Goal: Contribute content: Contribute content

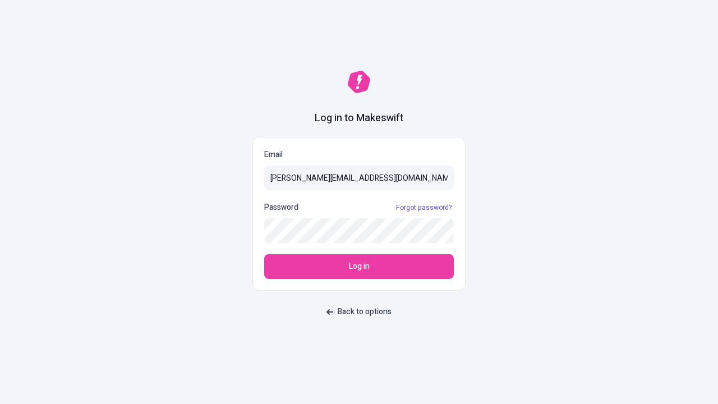
type input "sasha+test-ui@makeswift.com"
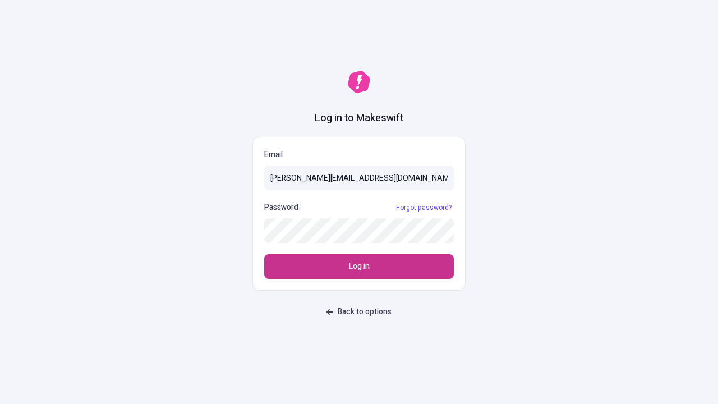
click at [359, 267] on span "Log in" at bounding box center [359, 266] width 21 height 12
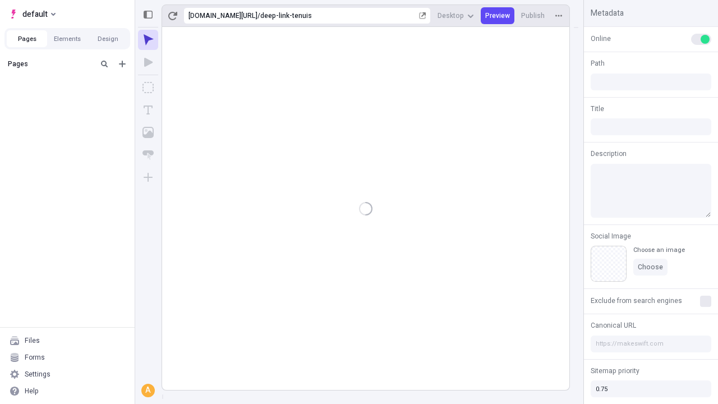
type input "/deep-link-tenuis"
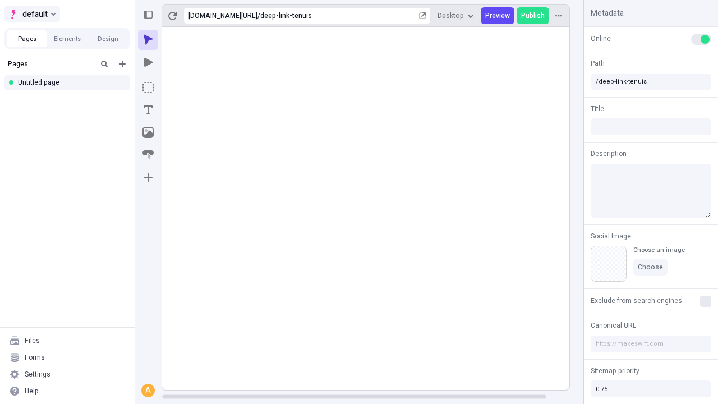
click at [31, 14] on span "default" at bounding box center [34, 13] width 25 height 13
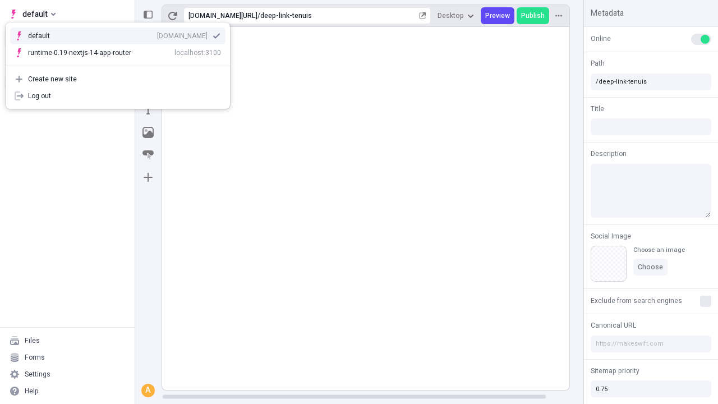
click at [157, 34] on div "[DOMAIN_NAME]" at bounding box center [182, 35] width 51 height 9
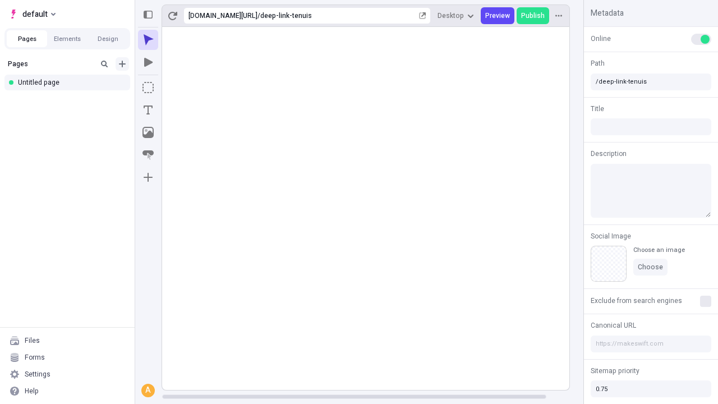
click at [122, 64] on icon "Add new" at bounding box center [122, 64] width 7 height 7
click at [71, 100] on div "Blank page" at bounding box center [71, 100] width 108 height 17
type input "/page"
click at [148, 88] on icon "Box" at bounding box center [148, 87] width 11 height 11
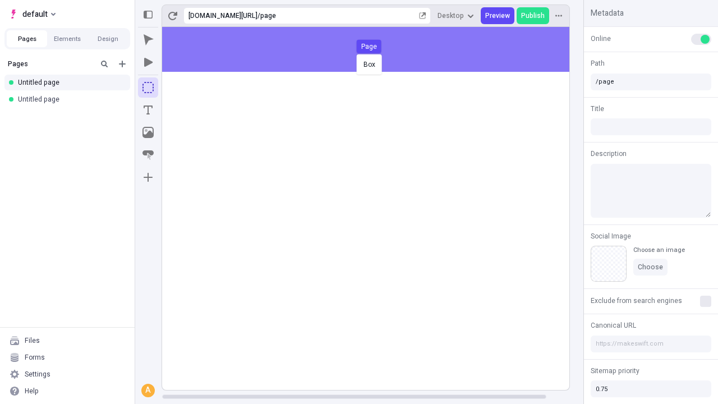
click at [377, 49] on div "Box Page" at bounding box center [359, 202] width 718 height 404
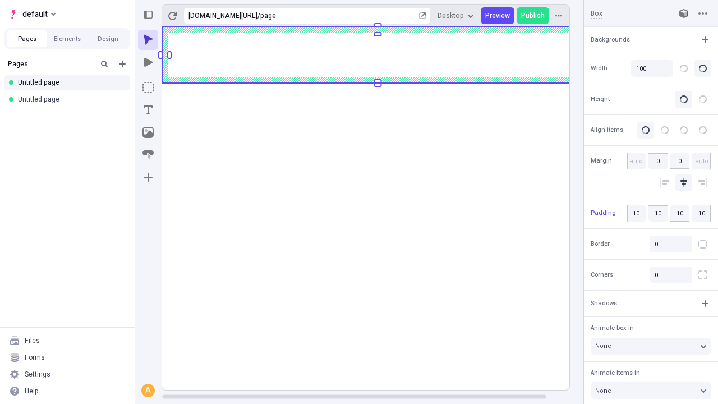
click at [148, 132] on icon "Image" at bounding box center [148, 132] width 11 height 11
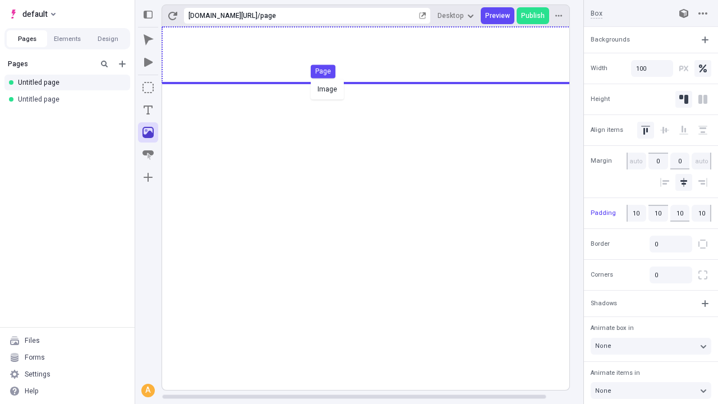
click at [377, 55] on div "Image Page" at bounding box center [359, 202] width 718 height 404
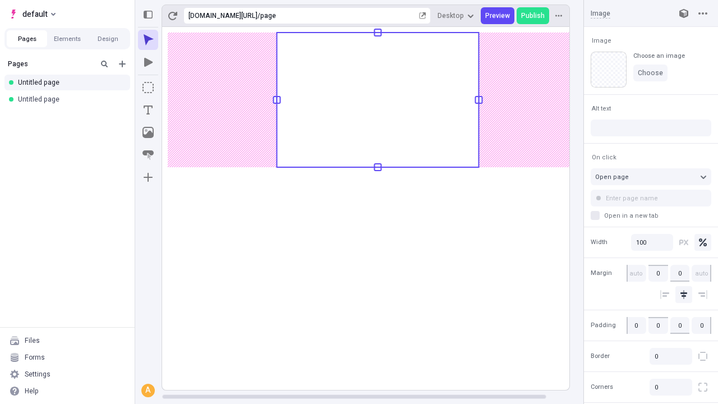
click at [148, 110] on icon "Text" at bounding box center [148, 109] width 9 height 9
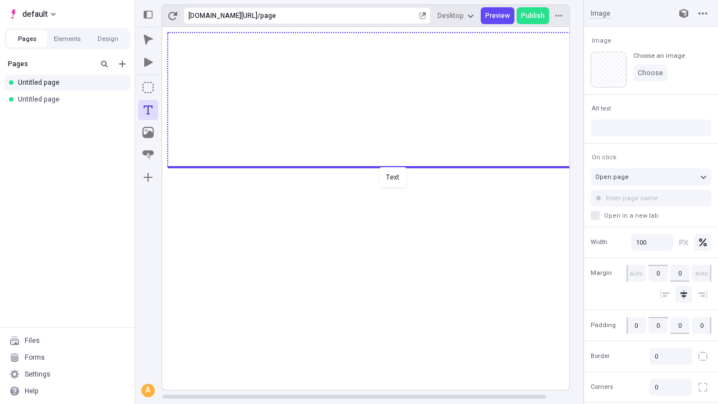
click at [377, 166] on div "Text" at bounding box center [359, 202] width 718 height 404
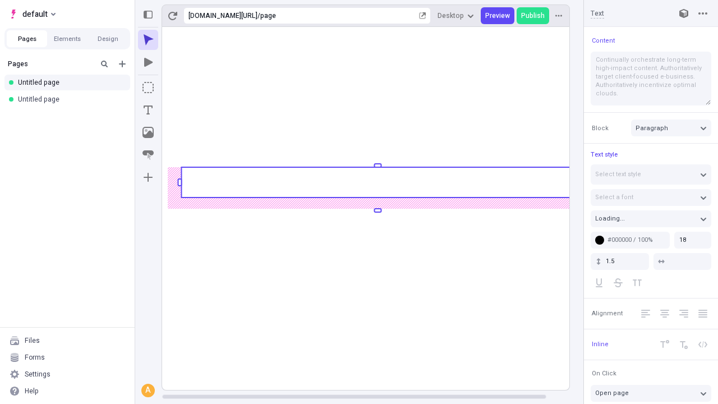
click at [377, 182] on rect at bounding box center [377, 182] width 393 height 30
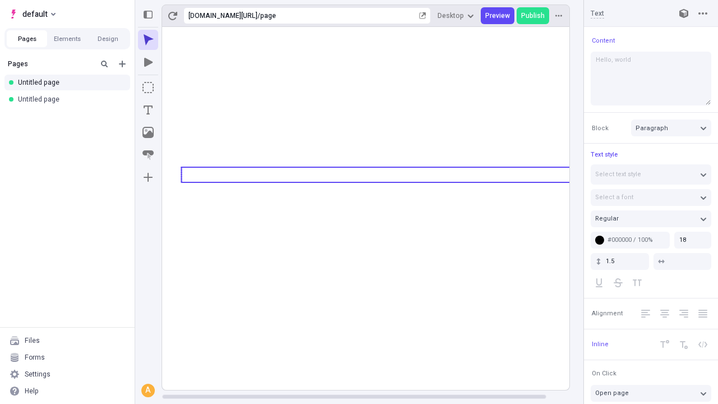
type textarea "Hello, world!"
click at [148, 132] on icon "Image" at bounding box center [148, 132] width 11 height 11
